Goal: Check status: Check status

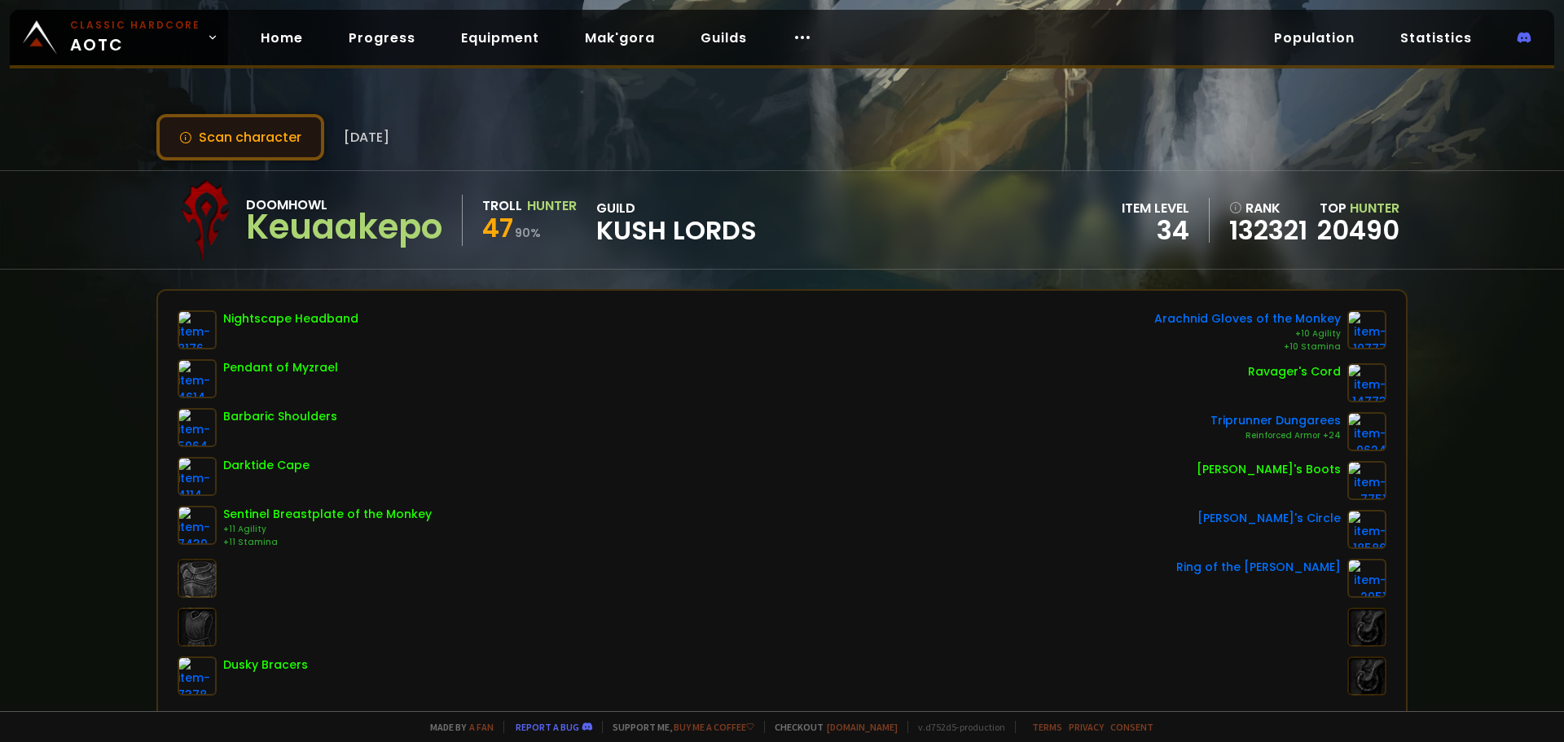
click at [239, 118] on button "Scan character" at bounding box center [240, 137] width 168 height 46
click at [259, 138] on button "Scan character" at bounding box center [240, 137] width 168 height 46
click at [373, 215] on div "Keuaakepo" at bounding box center [344, 227] width 196 height 24
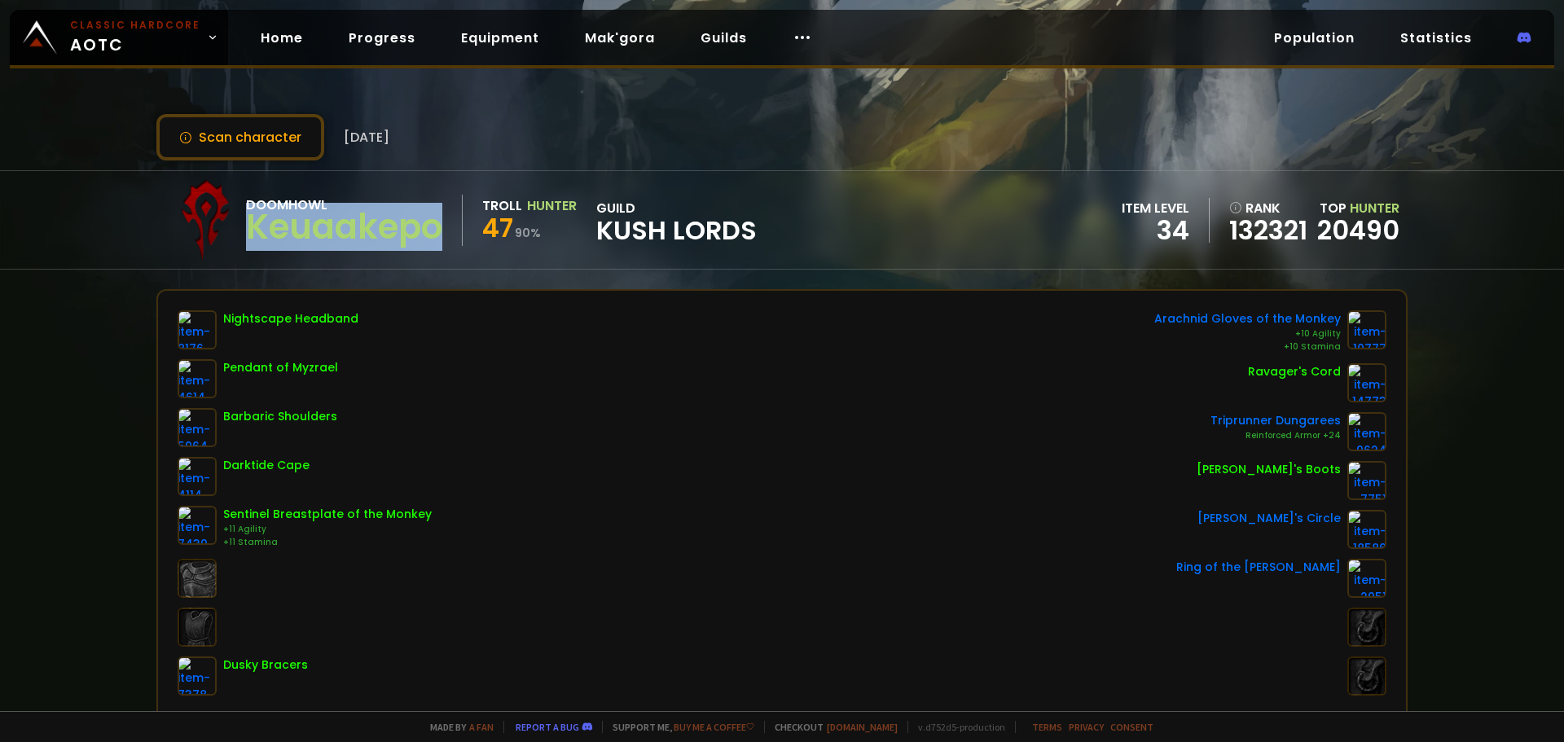
click at [372, 215] on div "Keuaakepo" at bounding box center [344, 227] width 196 height 24
copy div "Keuaakepo"
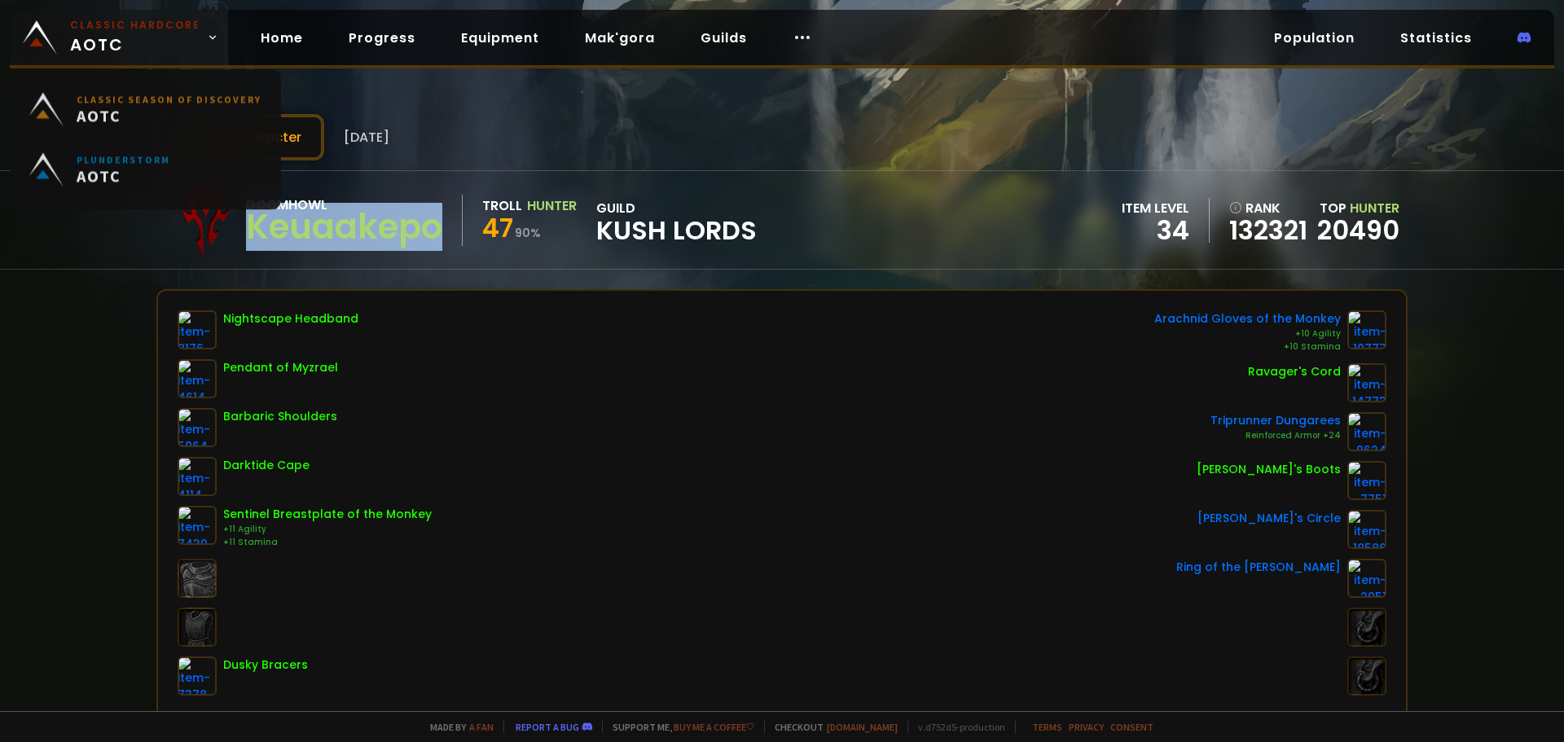
click at [127, 28] on small "Classic Hardcore" at bounding box center [135, 25] width 130 height 15
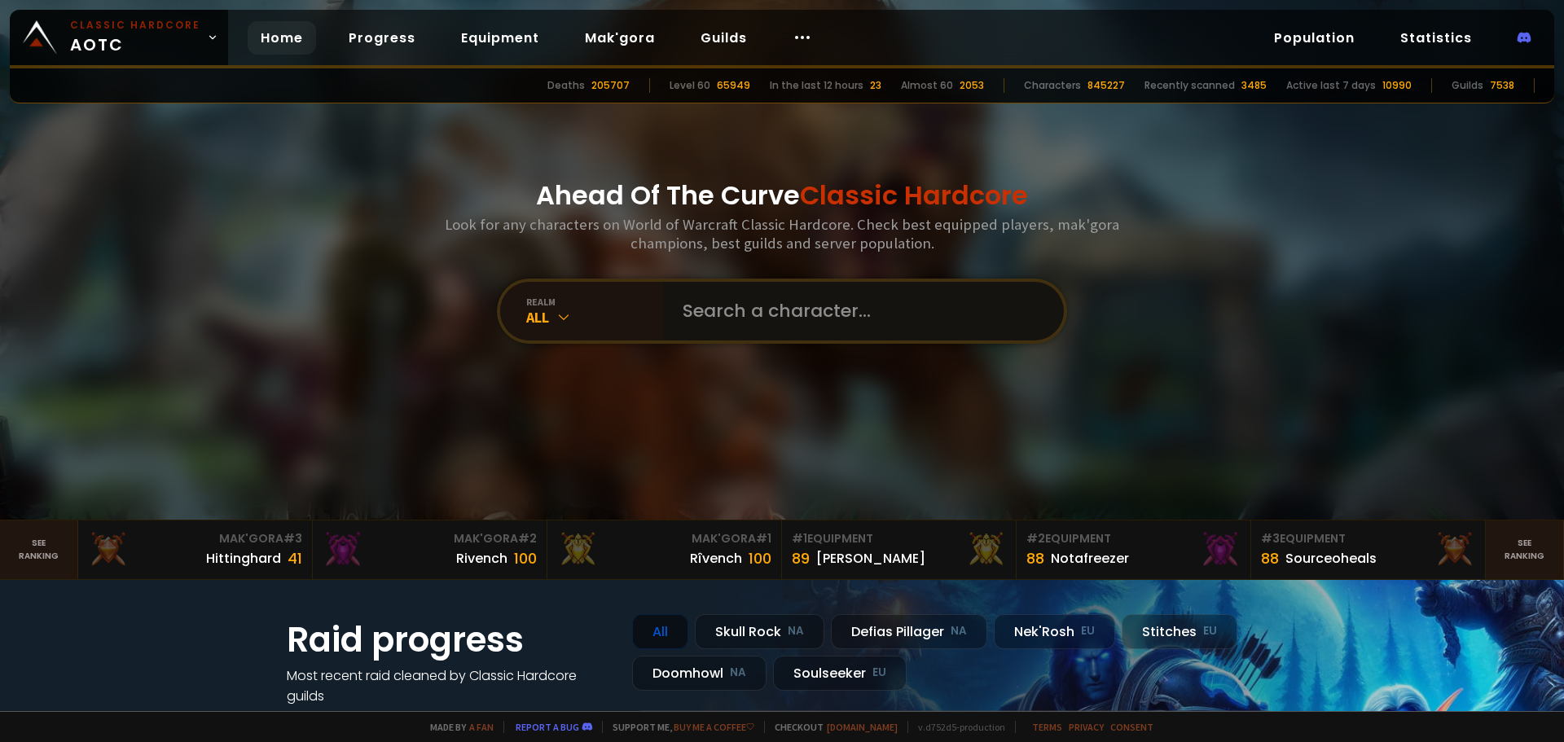
click at [715, 309] on input "text" at bounding box center [858, 311] width 371 height 59
paste input "Keuaakepo"
type input "Keuaakepo"
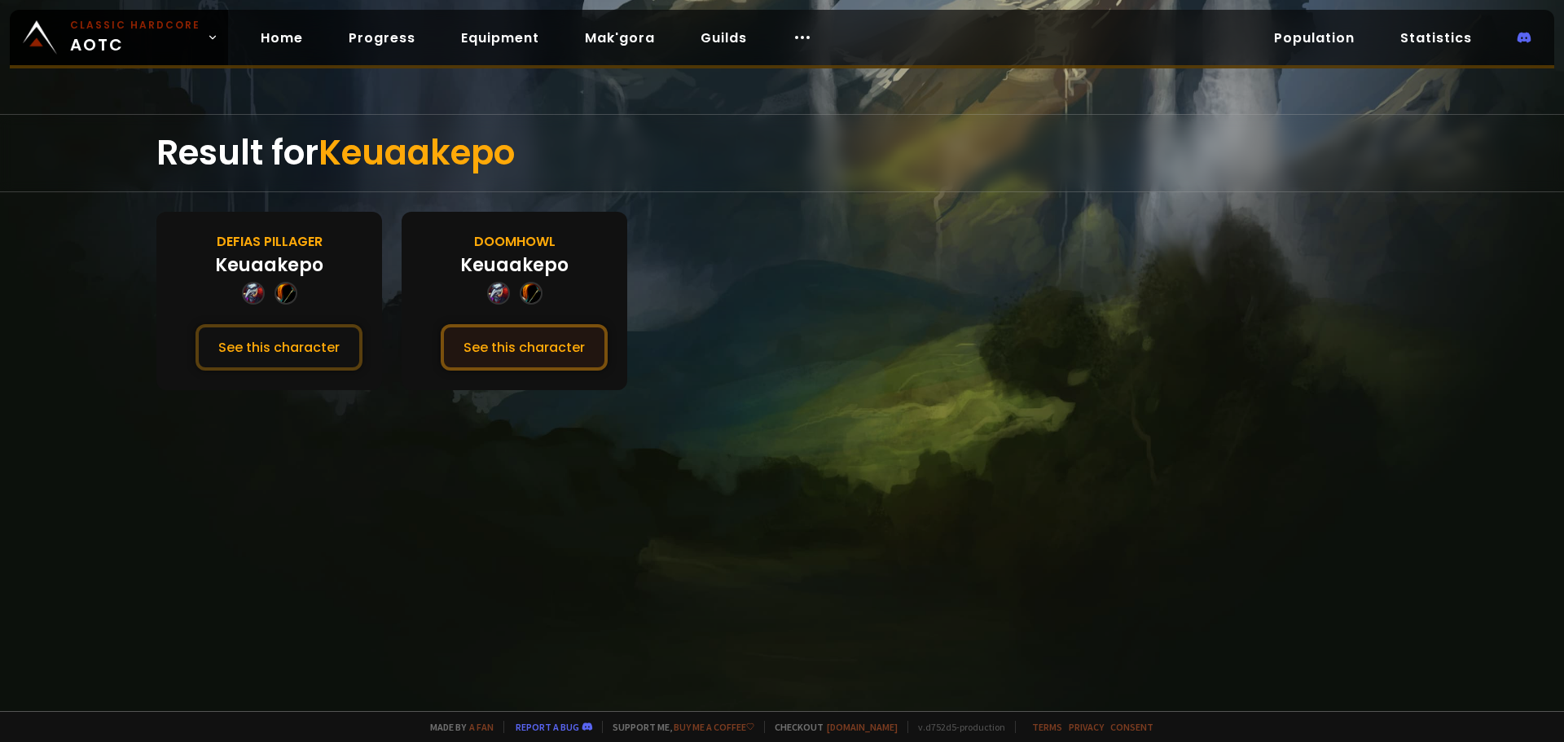
click at [510, 331] on button "See this character" at bounding box center [524, 347] width 167 height 46
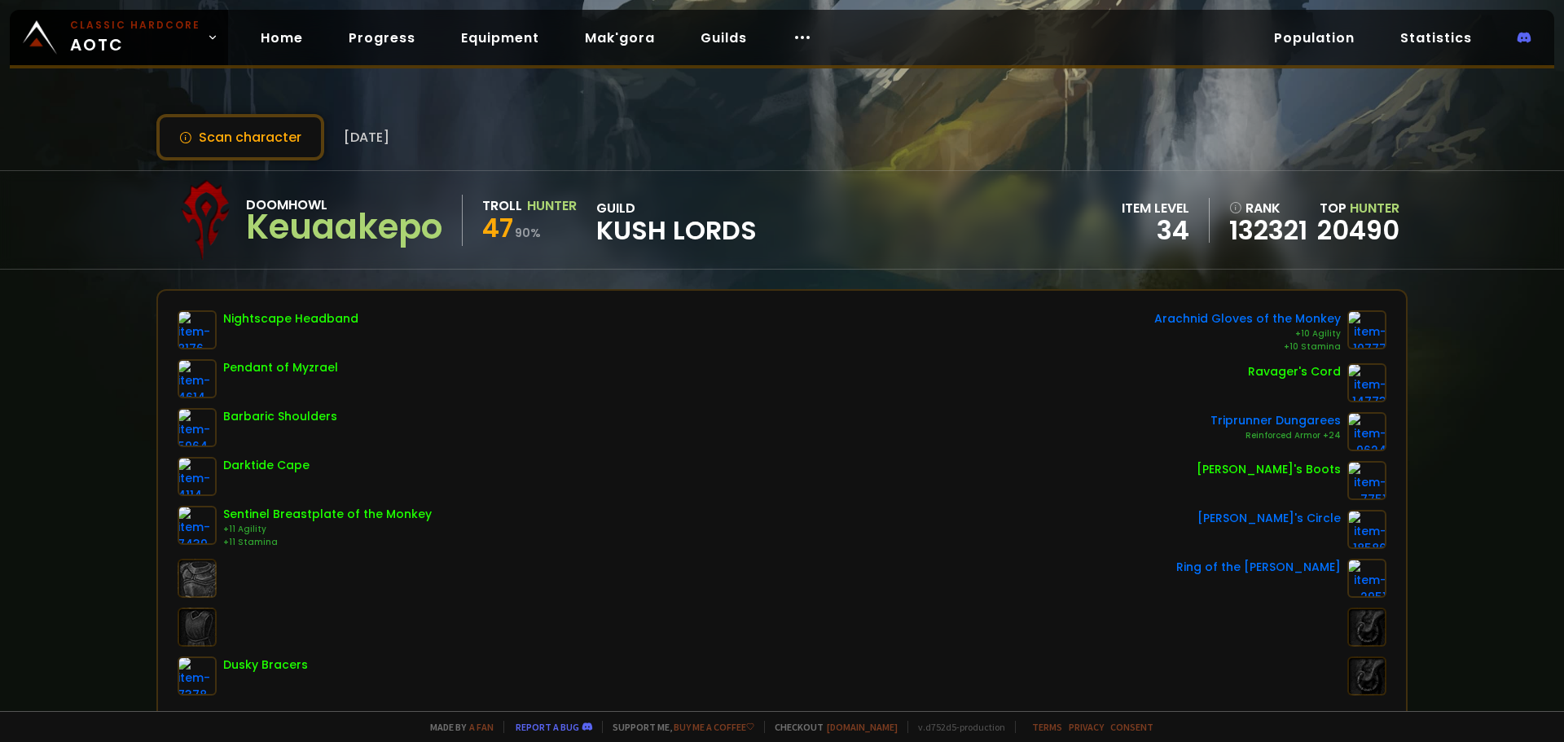
drag, startPoint x: 307, startPoint y: 130, endPoint x: 772, endPoint y: 157, distance: 465.8
click at [309, 133] on button "Scan character" at bounding box center [240, 137] width 168 height 46
click at [263, 128] on button "Scan character" at bounding box center [240, 137] width 168 height 46
